Goal: Task Accomplishment & Management: Manage account settings

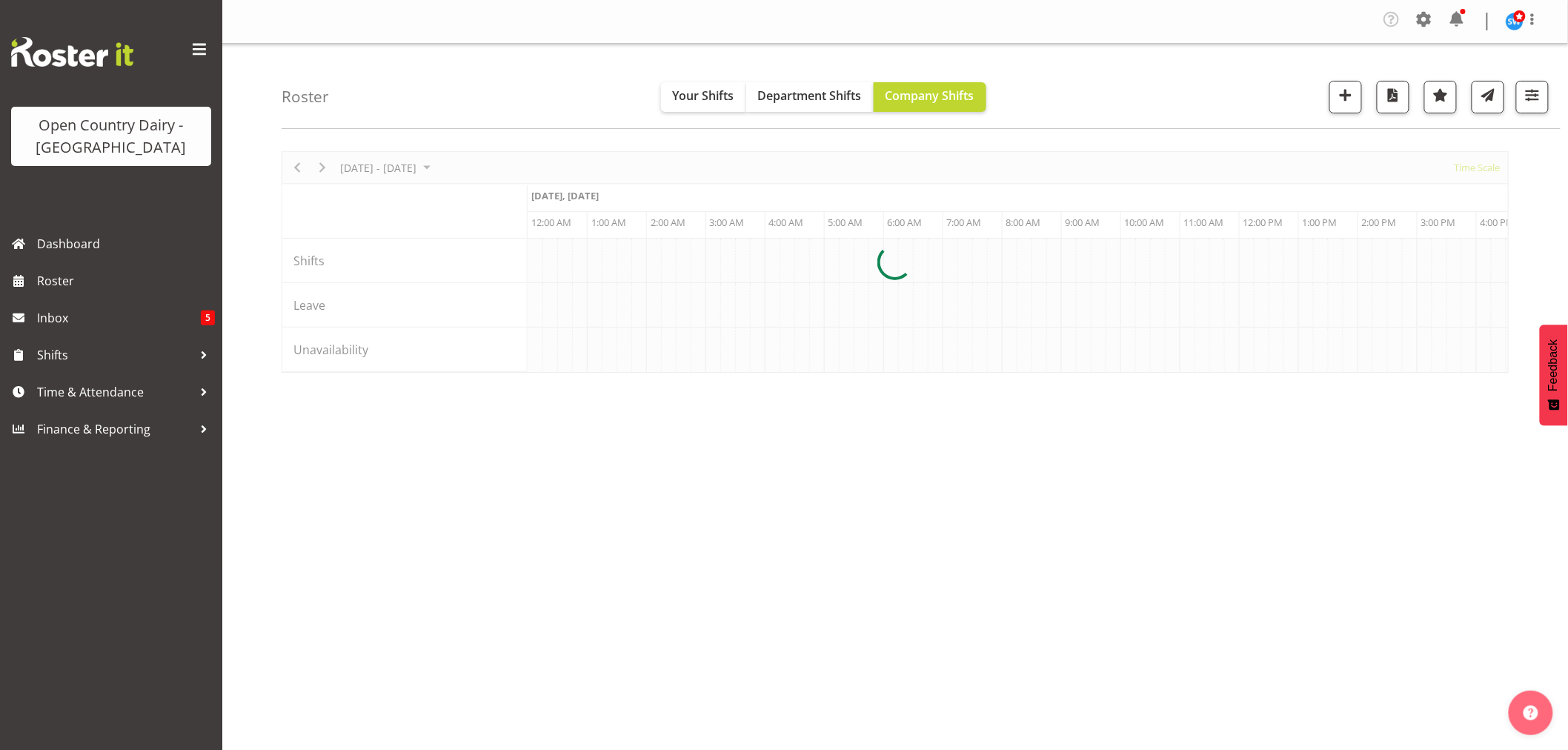
scroll to position [0, 7112]
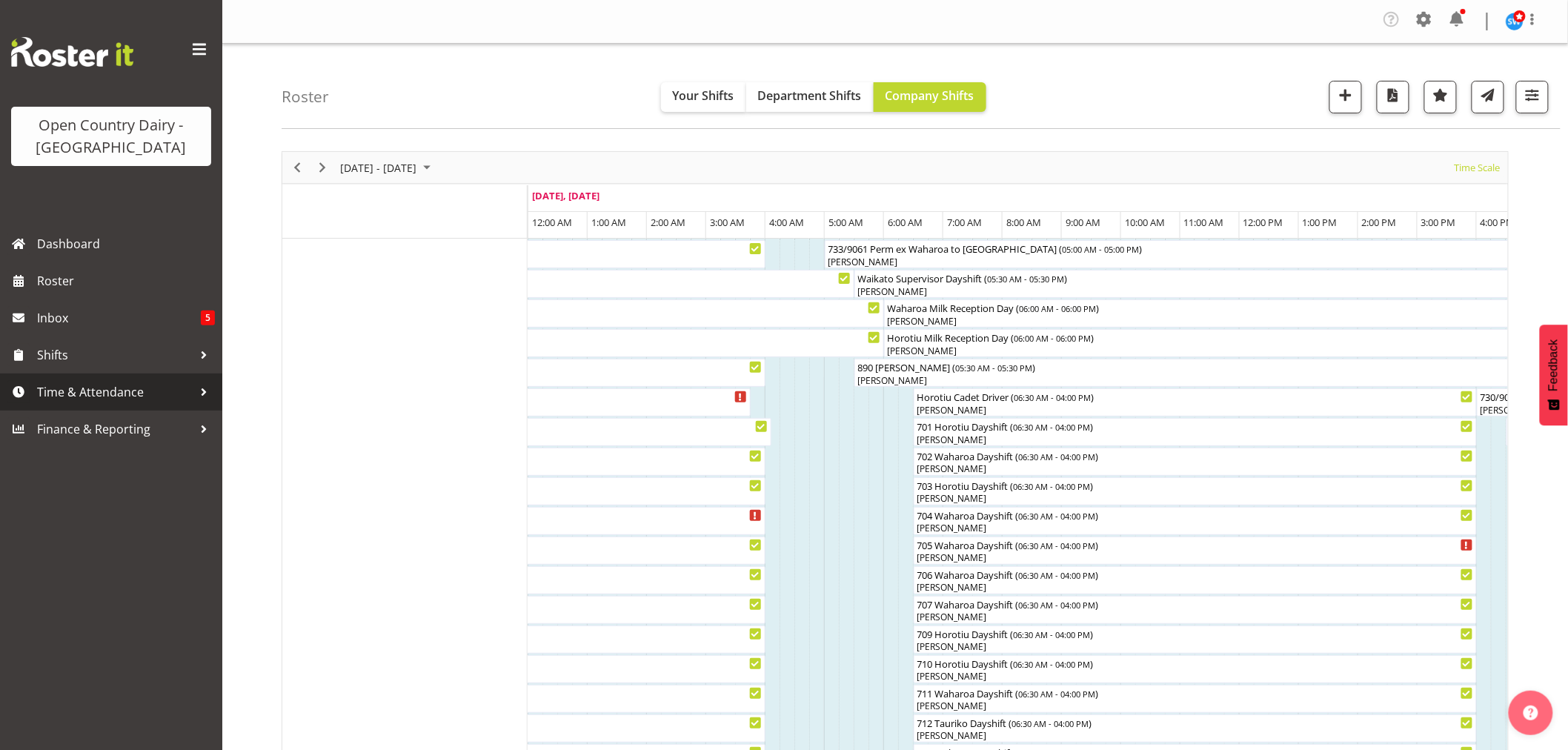
click at [65, 387] on span "Time & Attendance" at bounding box center [114, 392] width 156 height 22
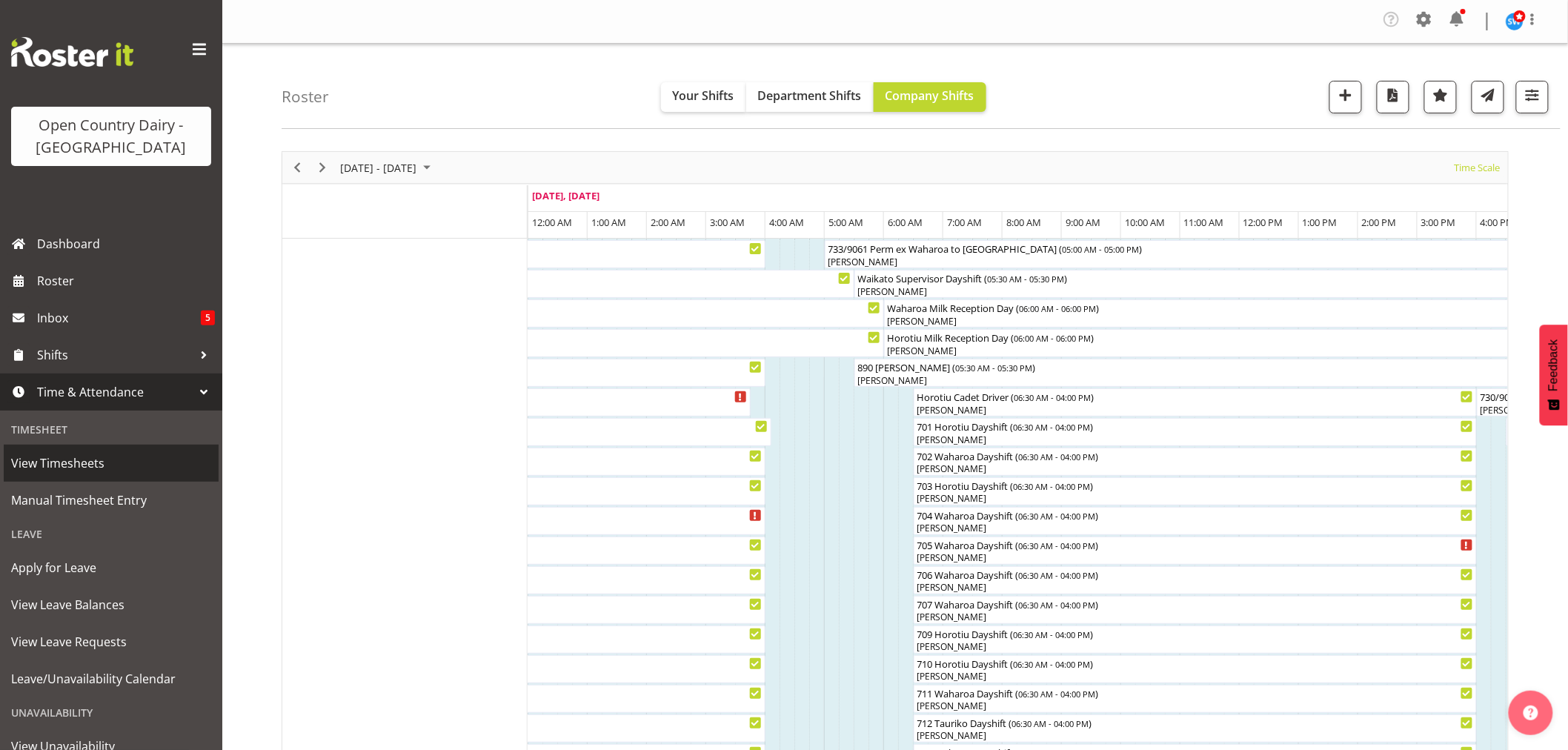
click at [71, 464] on span "View Timesheets" at bounding box center [110, 463] width 200 height 22
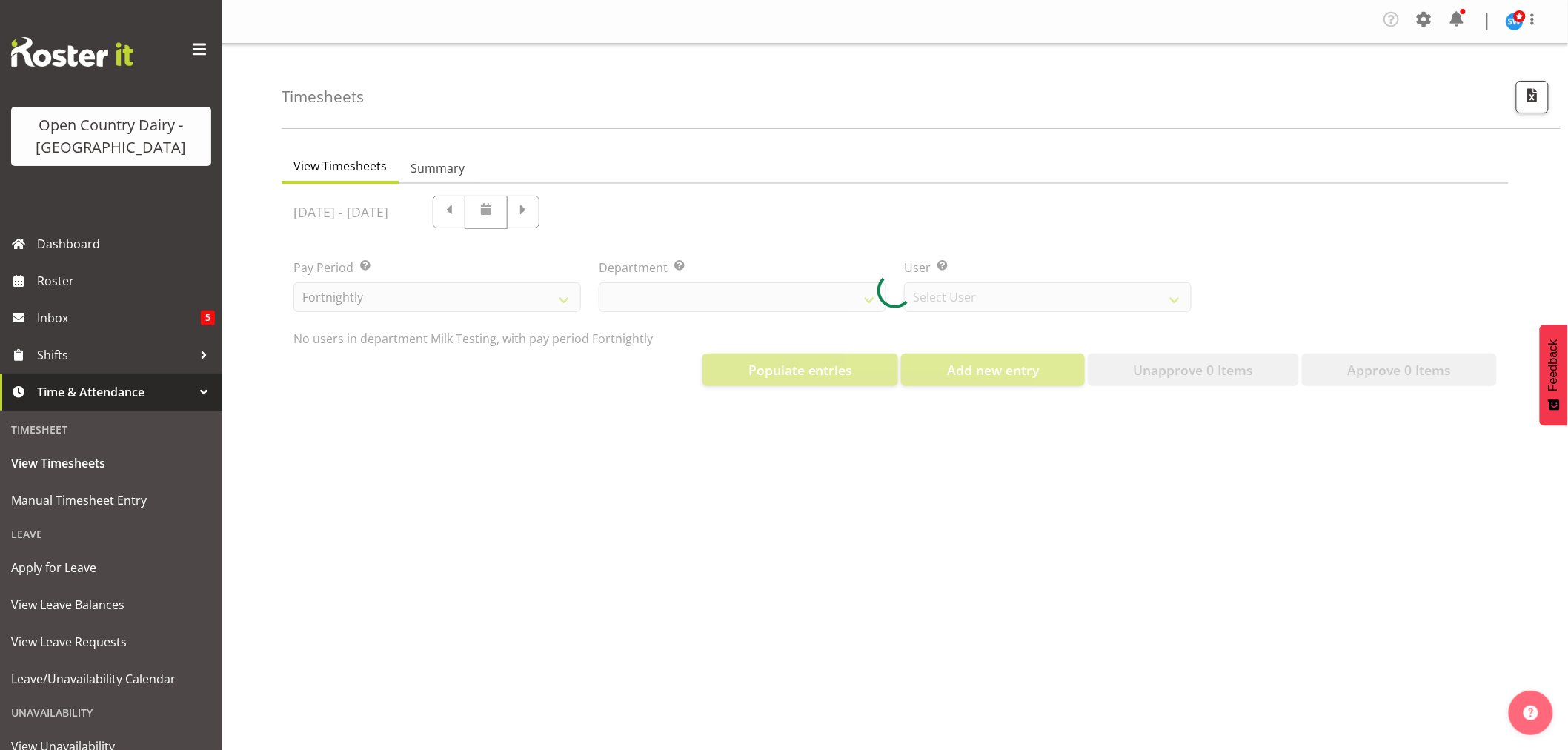
select select "733"
select select "7414"
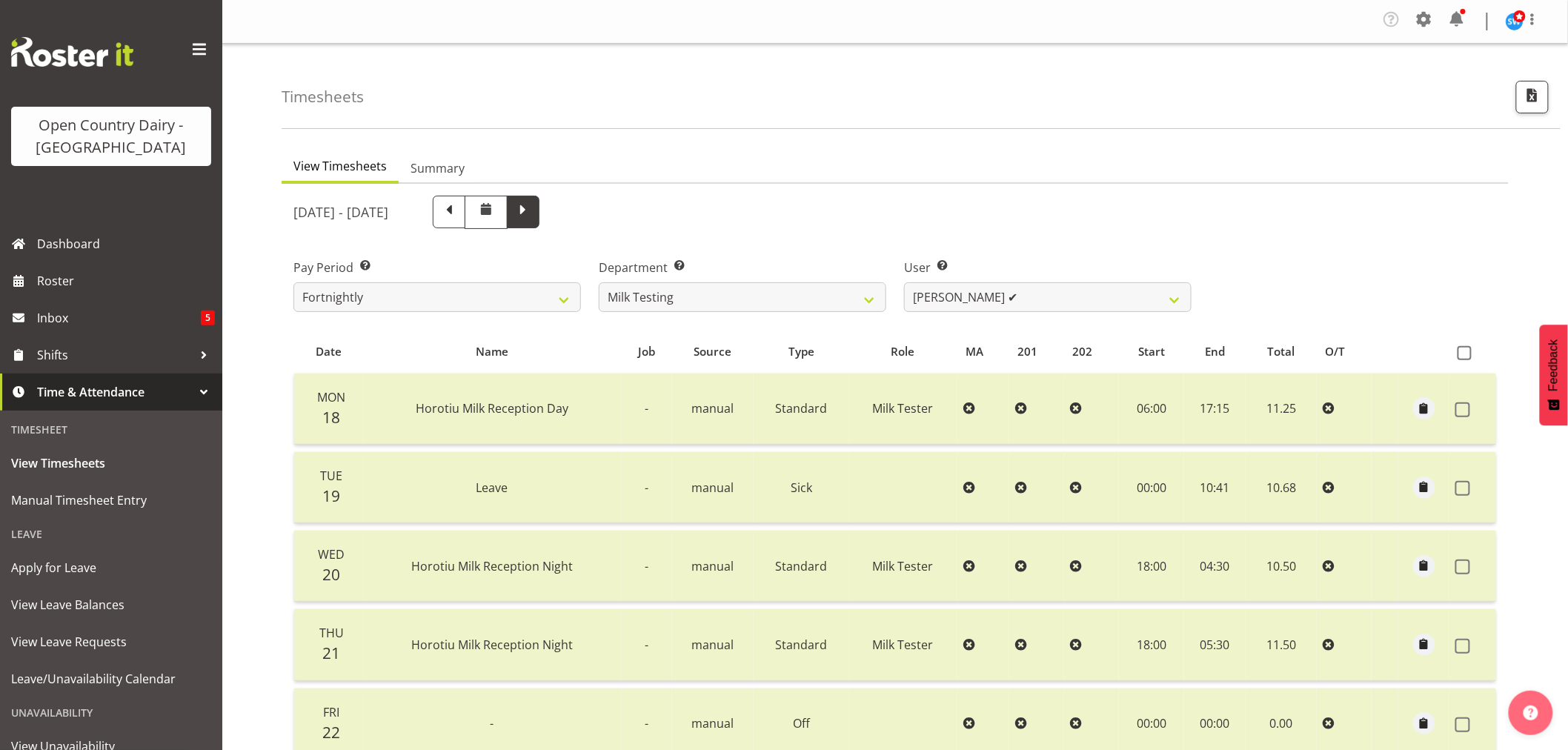
click at [533, 211] on span at bounding box center [523, 211] width 19 height 19
select select
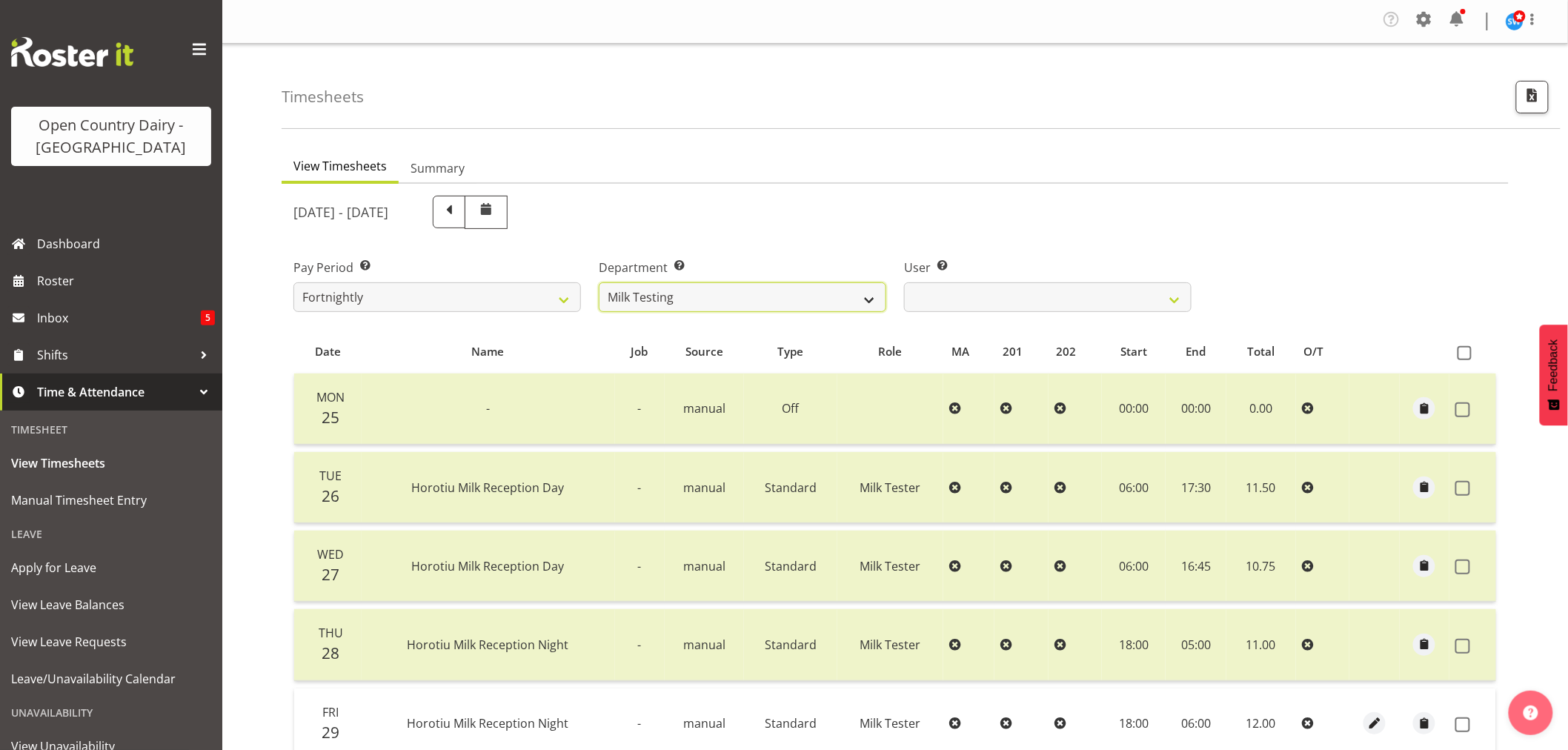
click at [745, 297] on select "701 702 703 704 705 706 707 708 709 710 711 712 713 714 715 716 717 718 719 720" at bounding box center [742, 297] width 287 height 30
select select "817"
click at [599, 283] on select "701 702 703 704 705 706 707 708 709 710 711 712 713 714 715 716 717 718 719 720" at bounding box center [742, 297] width 287 height 30
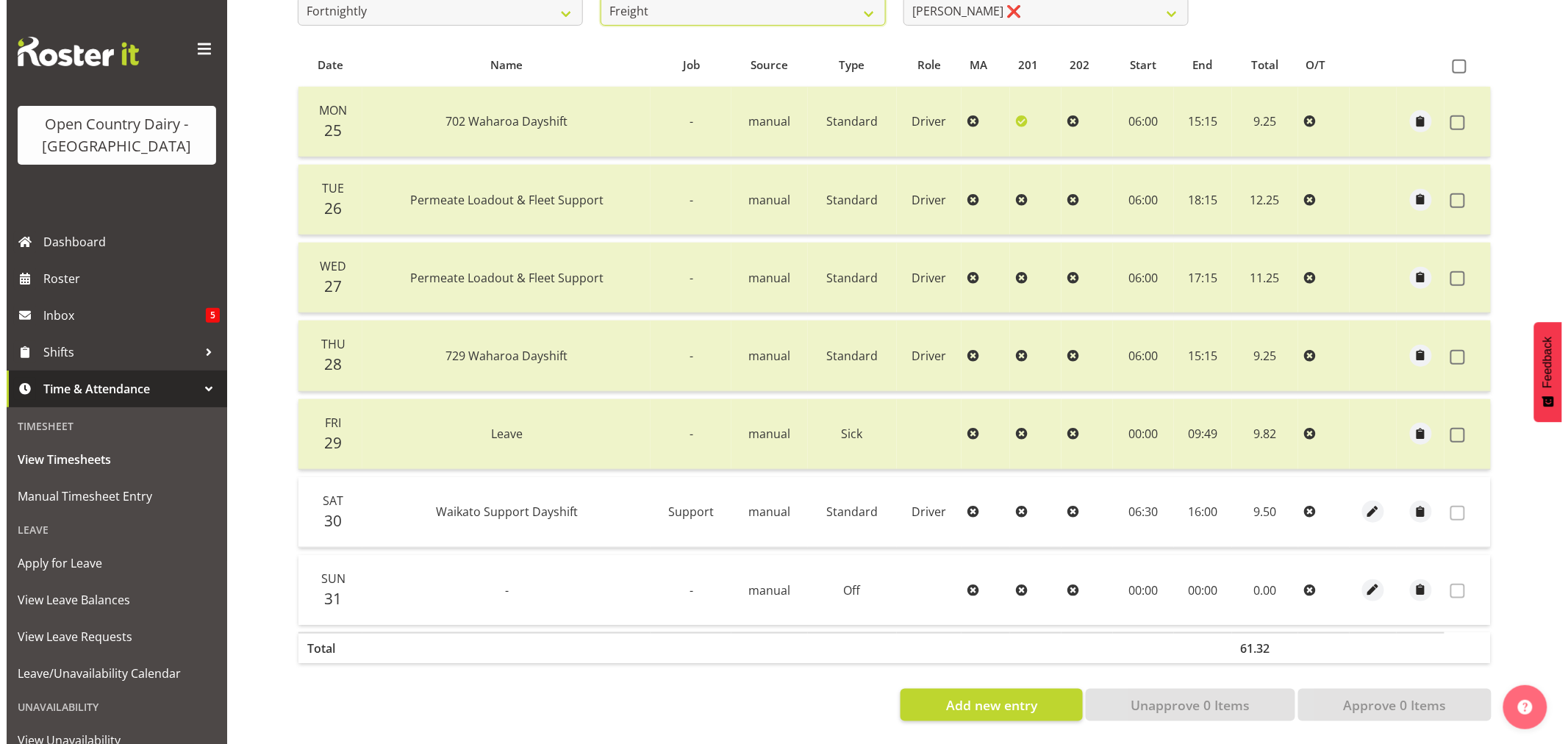
scroll to position [296, 0]
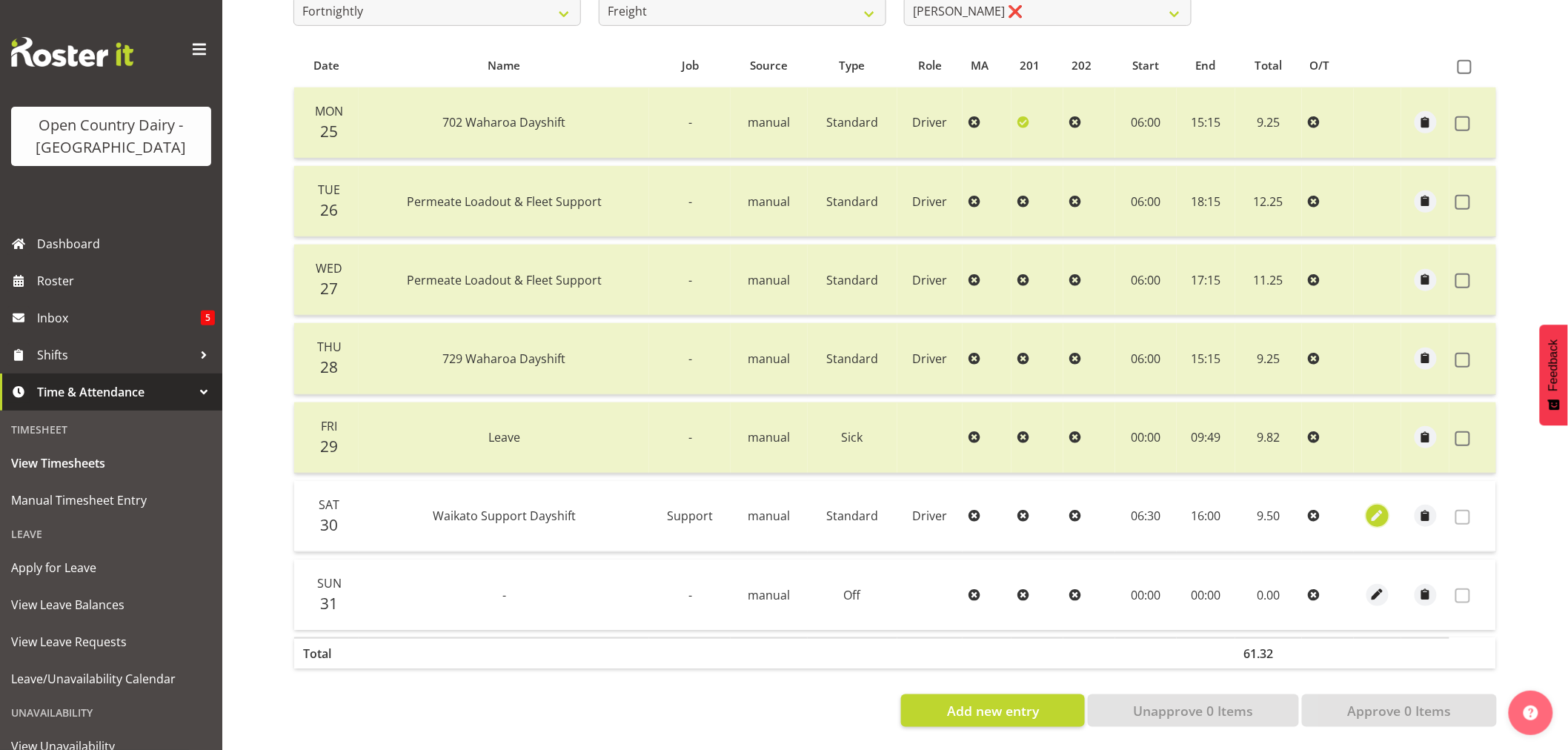
click at [1376, 508] on span "button" at bounding box center [1377, 517] width 17 height 17
select select "Standard"
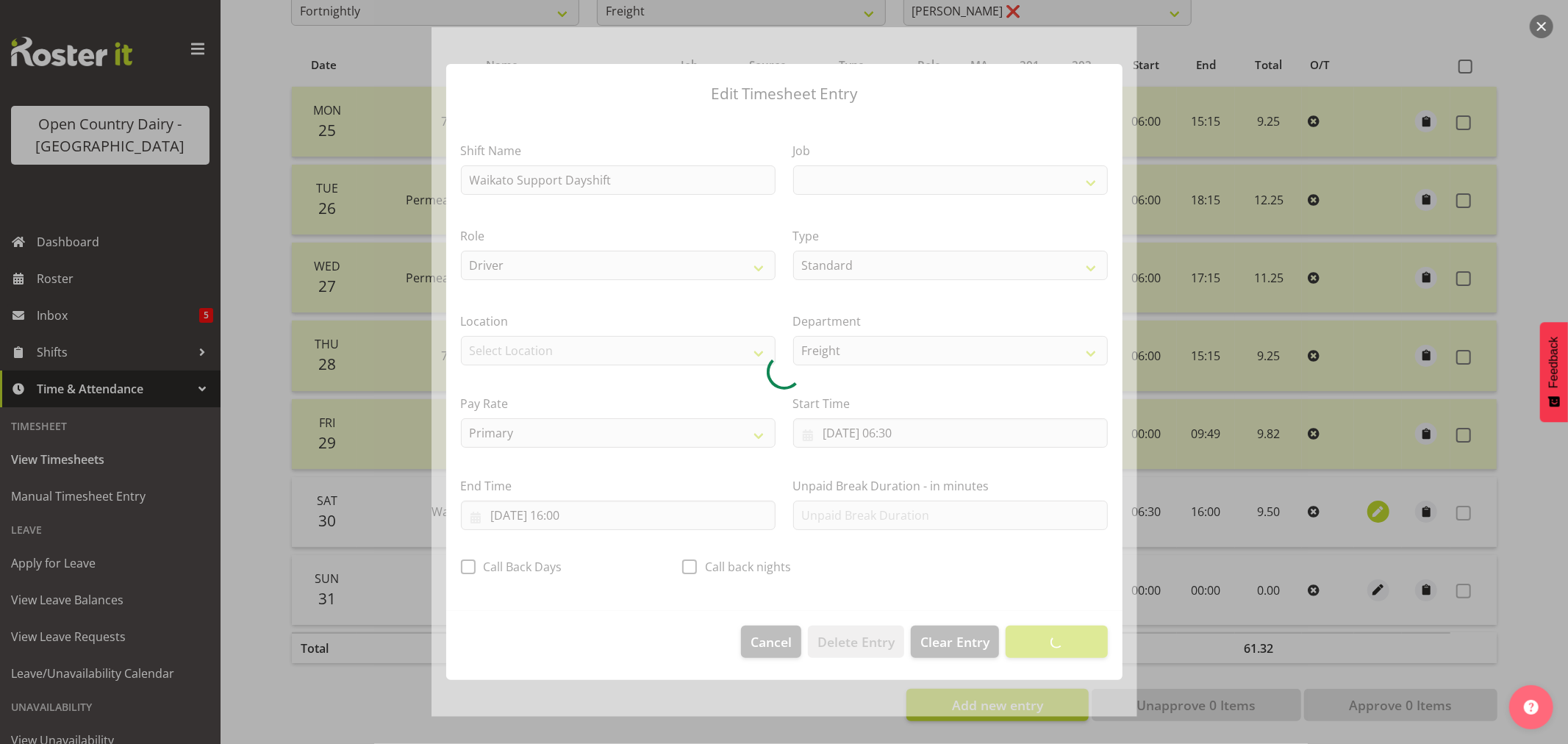
select select "9241"
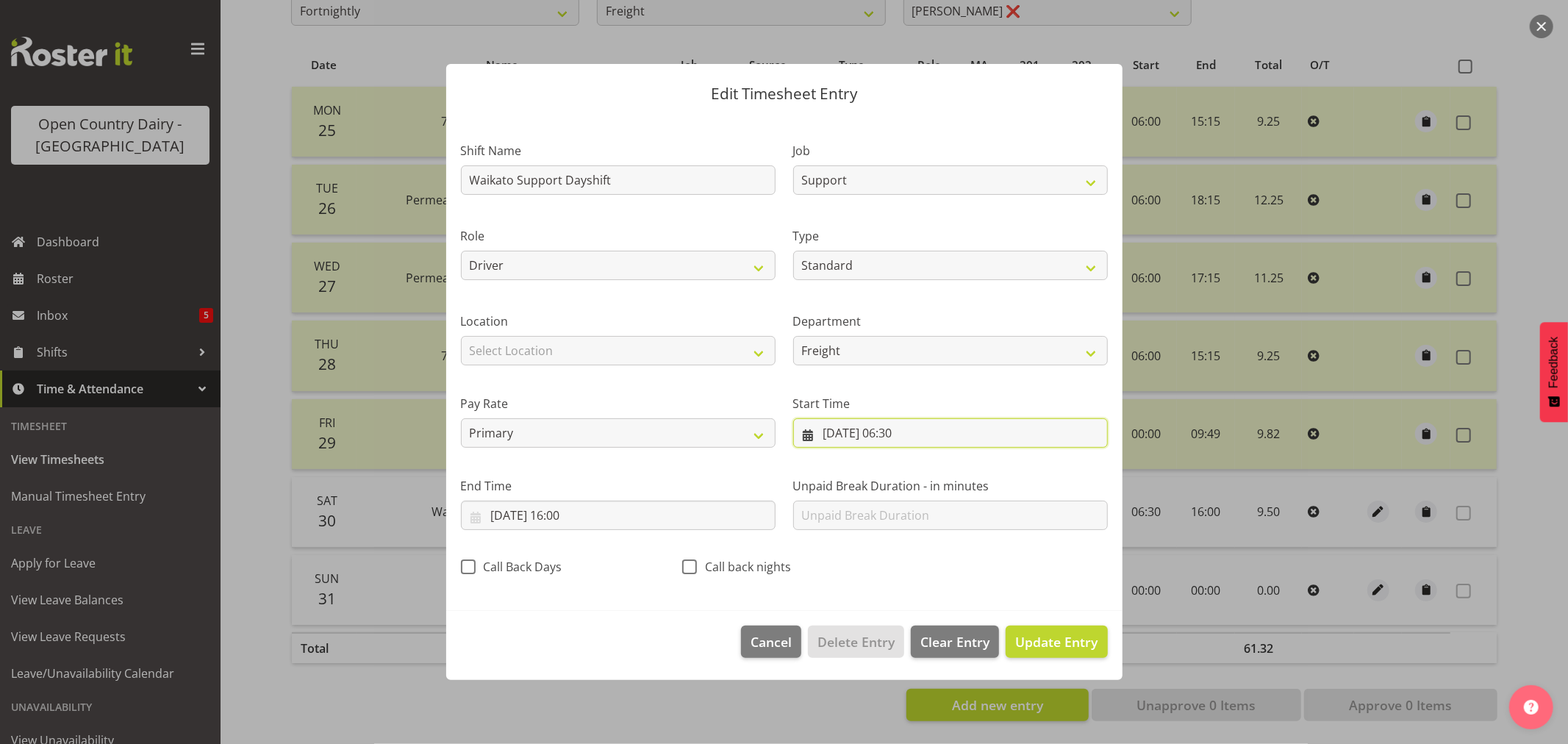
click at [915, 429] on input "30/08/2025, 06:30" at bounding box center [950, 433] width 315 height 30
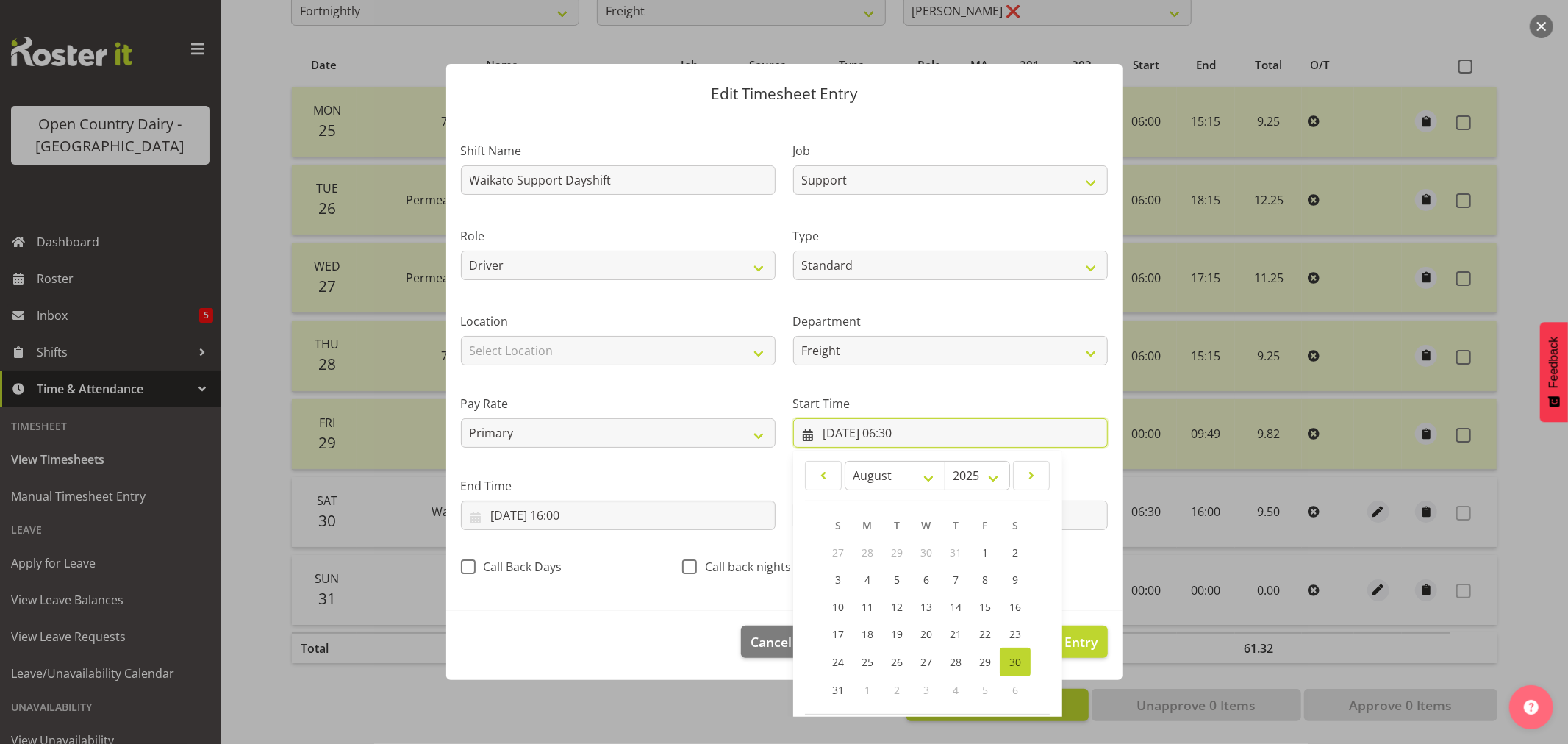
scroll to position [67, 0]
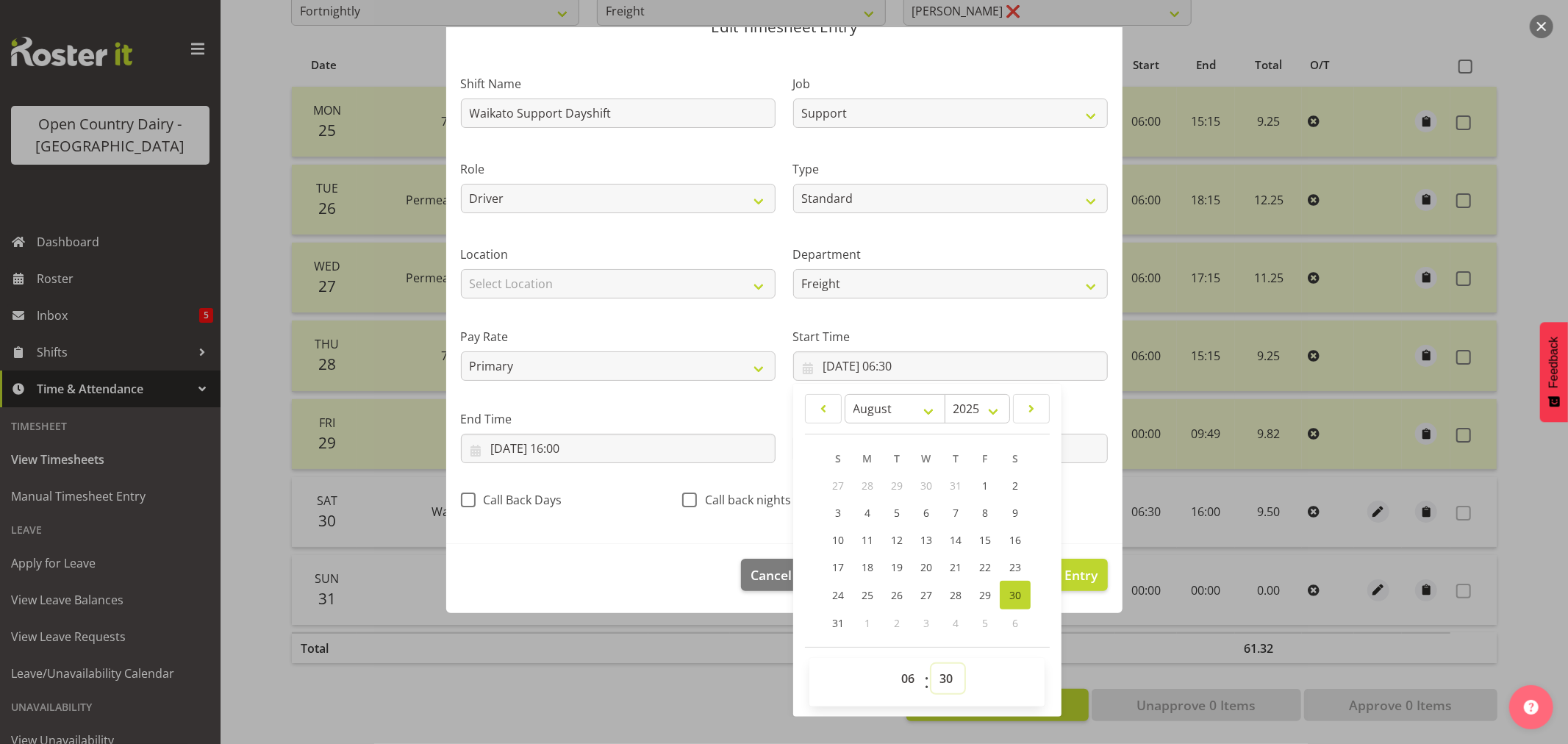
click at [939, 674] on select "00 01 02 03 04 05 06 07 08 09 10 11 12 13 14 15 16 17 18 19 20 21 22 23 24 25 2…" at bounding box center [947, 679] width 33 height 30
select select "0"
click at [931, 664] on select "00 01 02 03 04 05 06 07 08 09 10 11 12 13 14 15 16 17 18 19 20 21 22 23 24 25 2…" at bounding box center [947, 679] width 33 height 30
type input "30/08/2025, 06:00"
click at [615, 554] on footer "Cancel Delete Entry Clear Entry Update Entry" at bounding box center [784, 579] width 677 height 69
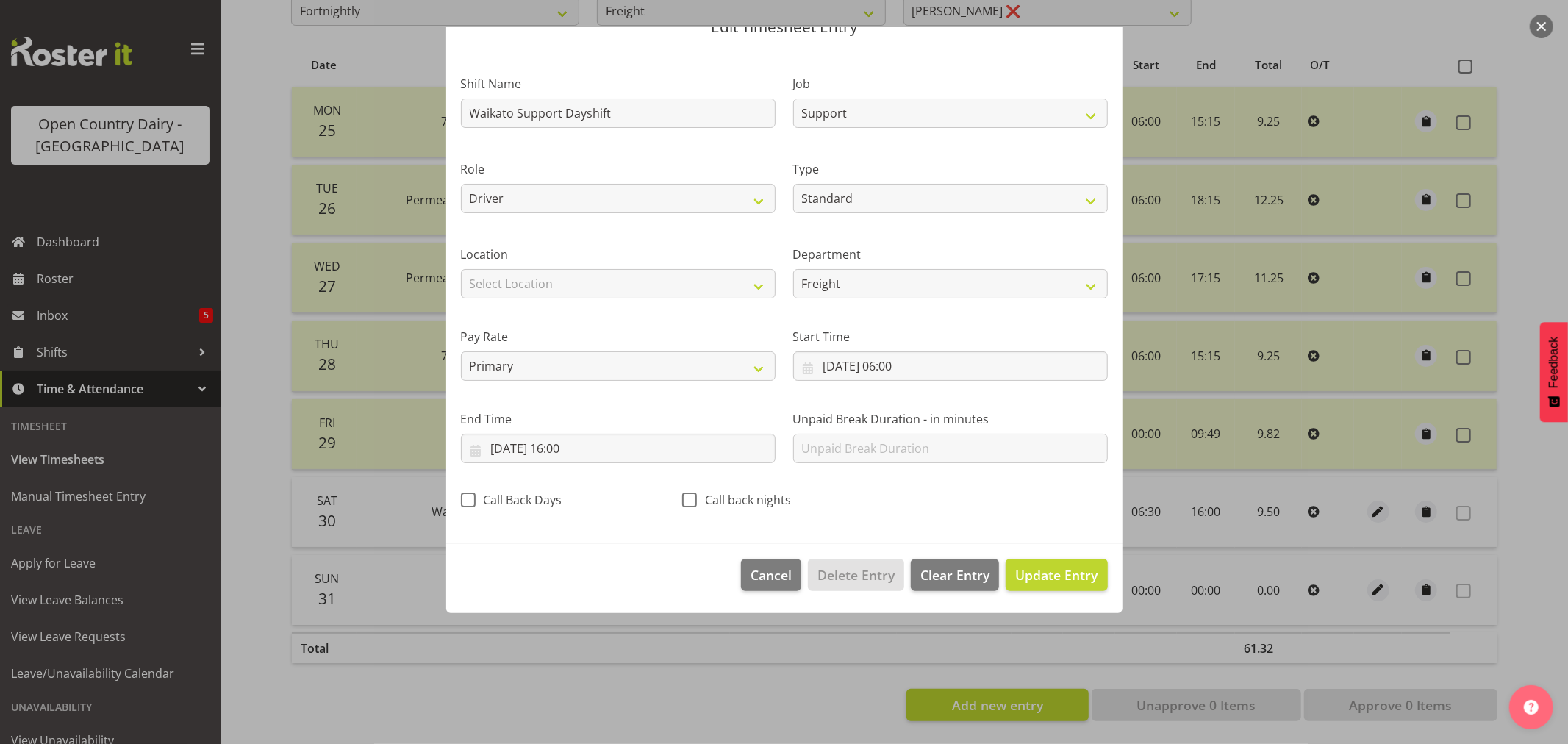
scroll to position [0, 0]
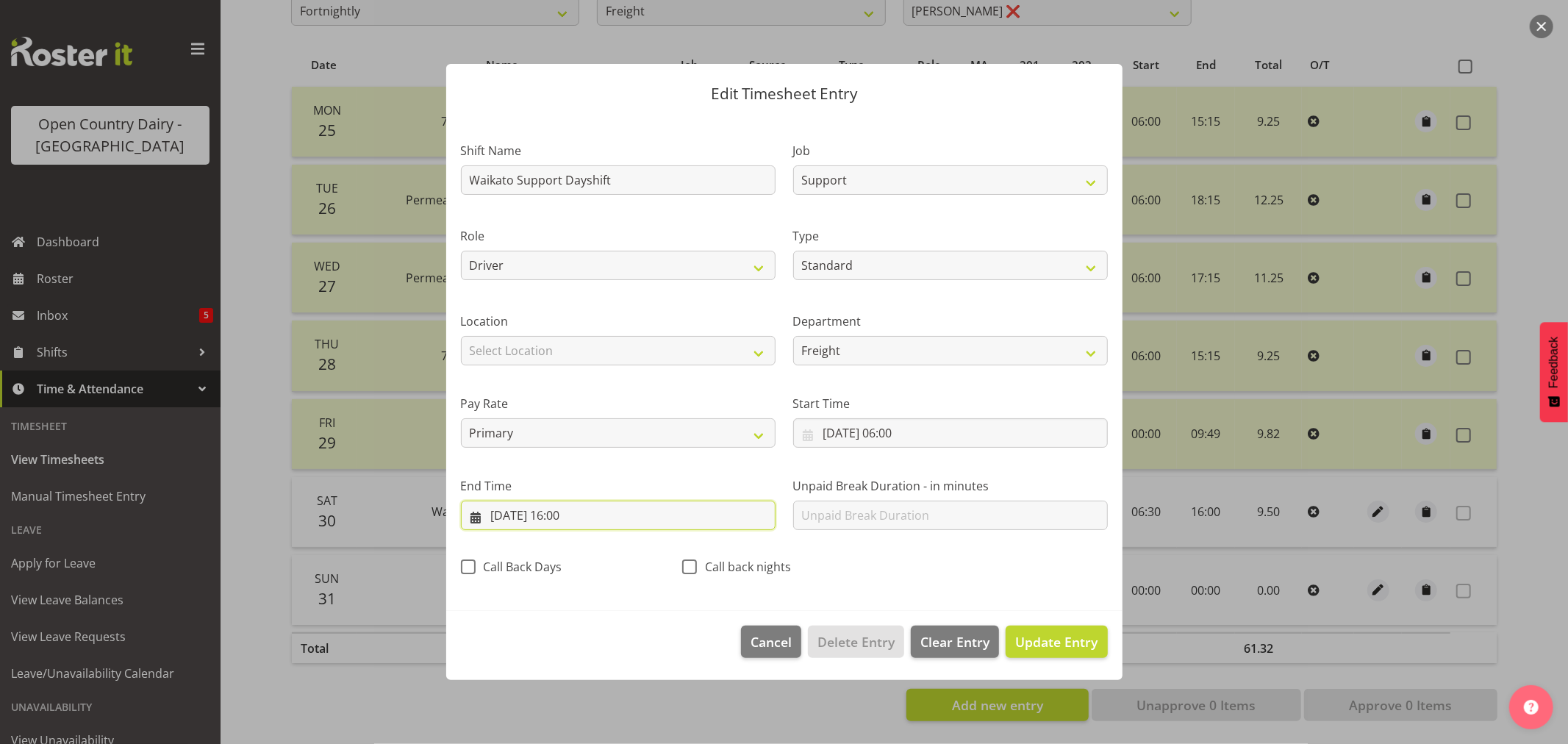
click at [570, 512] on input "30/08/2025, 16:00" at bounding box center [618, 516] width 315 height 30
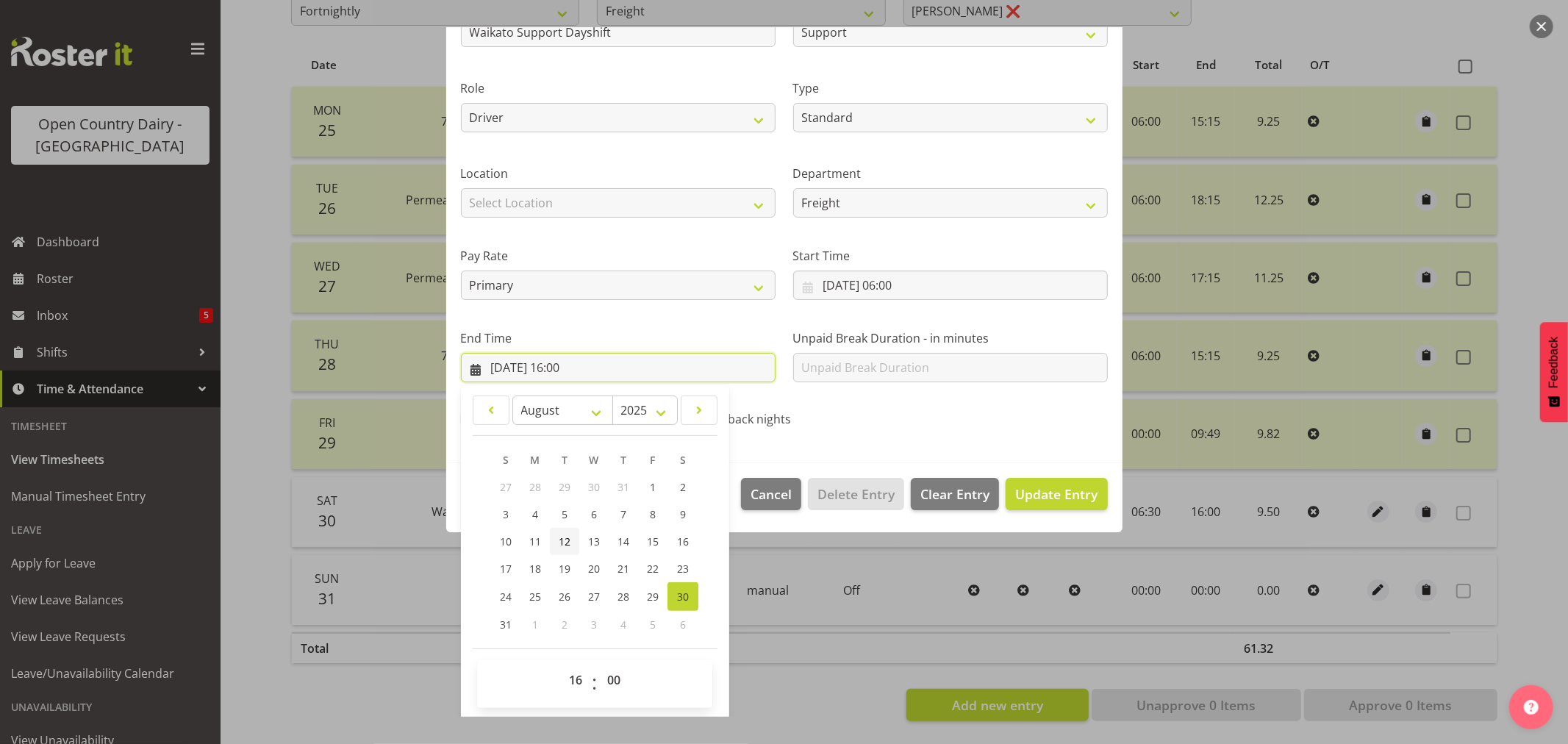
scroll to position [149, 0]
click at [578, 679] on select "00 01 02 03 04 05 06 07 08 09 10 11 12 13 14 15 16 17 18 19 20 21 22 23" at bounding box center [577, 679] width 33 height 30
select select "13"
click at [560, 664] on select "00 01 02 03 04 05 06 07 08 09 10 11 12 13 14 15 16 17 18 19 20 21 22 23" at bounding box center [577, 679] width 33 height 30
type input "30/08/2025, 13:00"
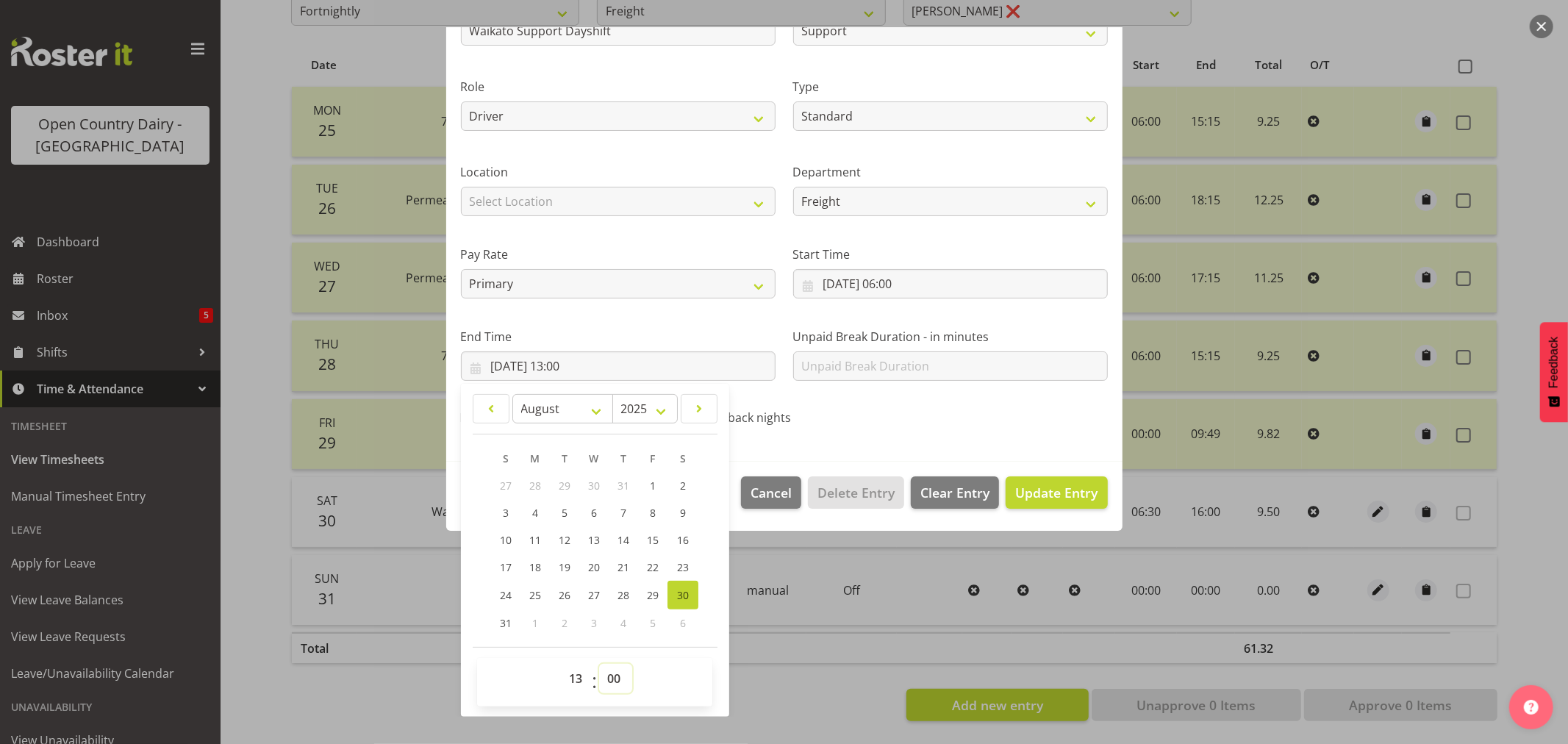
click at [617, 679] on select "00 01 02 03 04 05 06 07 08 09 10 11 12 13 14 15 16 17 18 19 20 21 22 23 24 25 2…" at bounding box center [615, 679] width 33 height 30
select select "45"
click at [599, 664] on select "00 01 02 03 04 05 06 07 08 09 10 11 12 13 14 15 16 17 18 19 20 21 22 23 24 25 2…" at bounding box center [615, 679] width 33 height 30
type input "30/08/2025, 13:45"
click at [1022, 494] on span "Update Entry" at bounding box center [1057, 492] width 83 height 17
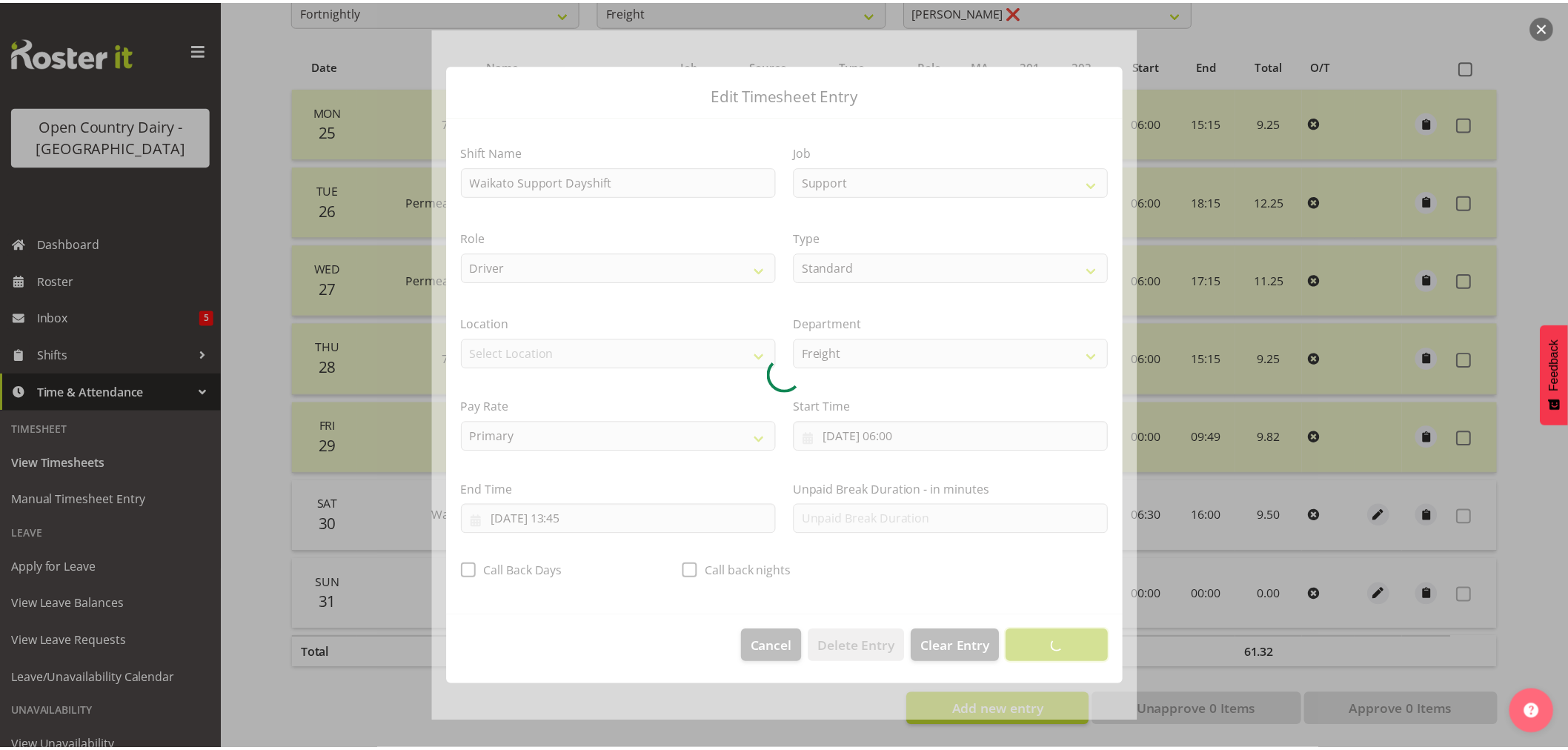
scroll to position [0, 0]
